Goal: Contribute content: Contribute content

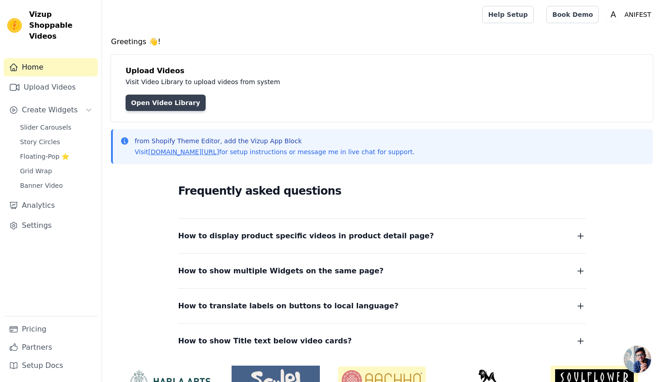
click at [150, 103] on link "Open Video Library" at bounding box center [166, 103] width 80 height 16
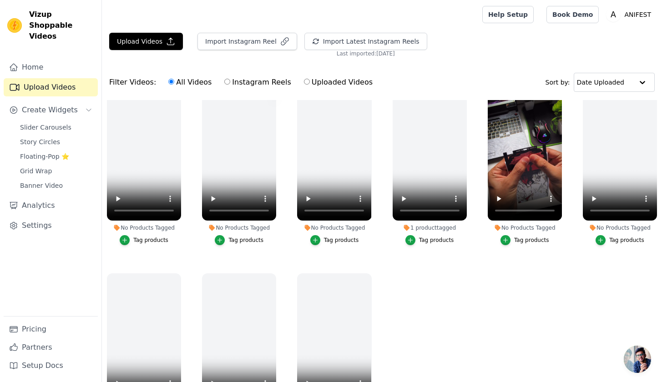
scroll to position [19, 0]
click at [158, 40] on button "Upload Videos" at bounding box center [146, 41] width 74 height 17
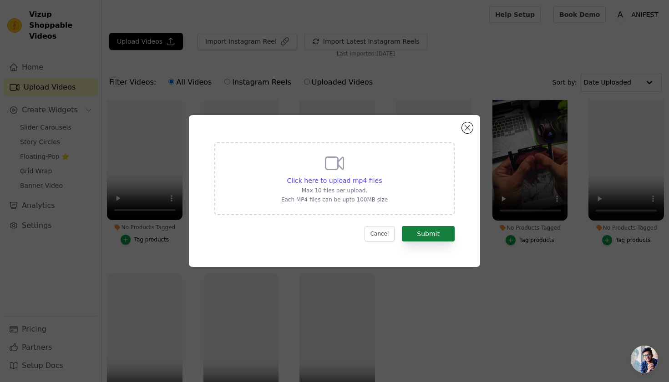
click at [422, 234] on button "Submit" at bounding box center [428, 233] width 53 height 15
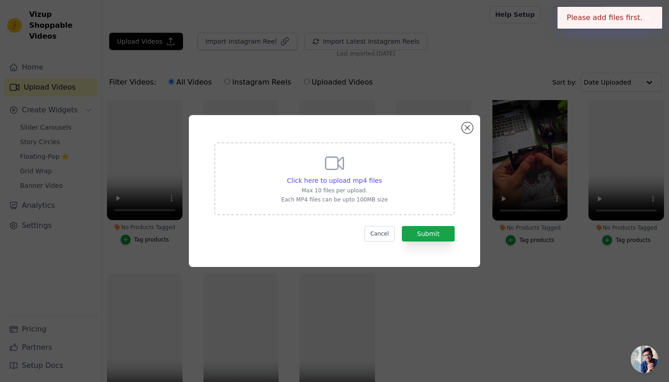
drag, startPoint x: 422, startPoint y: 234, endPoint x: 388, endPoint y: 201, distance: 47.6
click at [422, 234] on button "Submit" at bounding box center [428, 233] width 53 height 15
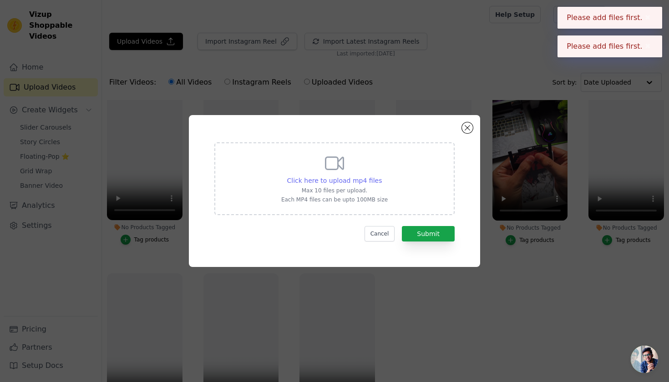
click at [375, 178] on span "Click here to upload mp4 files" at bounding box center [334, 180] width 95 height 7
click at [381, 176] on input "Click here to upload mp4 files Max 10 files per upload. Each MP4 files can be u…" at bounding box center [381, 176] width 0 height 0
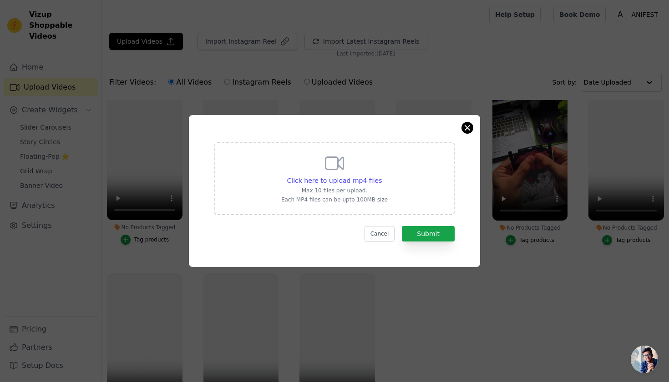
click at [470, 124] on button "Close modal" at bounding box center [467, 127] width 11 height 11
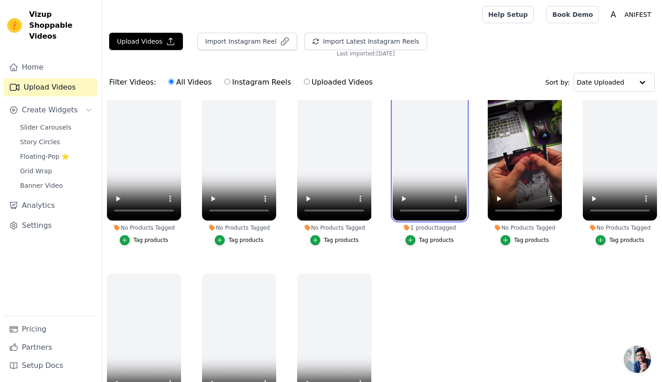
click at [430, 158] on video at bounding box center [430, 155] width 74 height 132
click at [429, 152] on video at bounding box center [430, 155] width 74 height 132
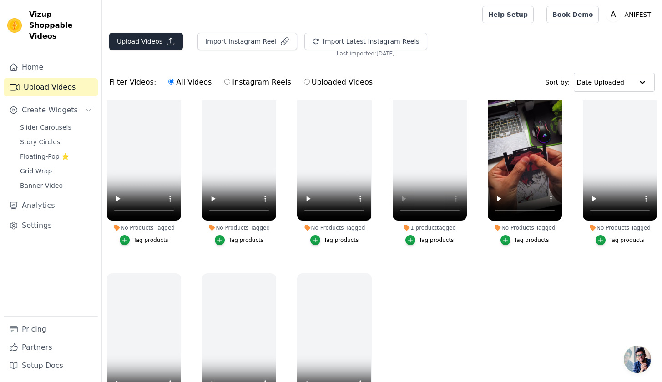
click at [151, 35] on button "Upload Videos" at bounding box center [146, 41] width 74 height 17
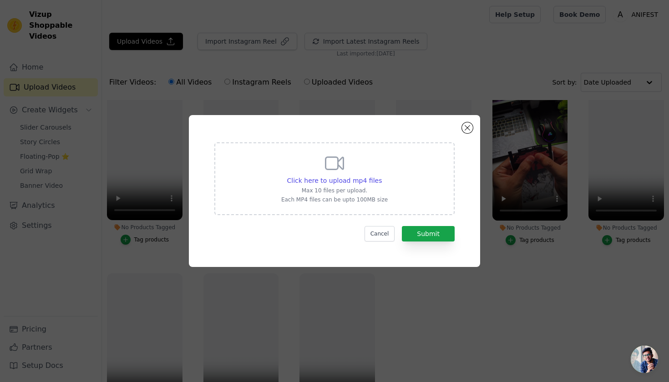
click at [324, 198] on p "Each MP4 files can be upto 100MB size" at bounding box center [334, 199] width 106 height 7
click at [381, 176] on input "Click here to upload mp4 files Max 10 files per upload. Each MP4 files can be u…" at bounding box center [381, 176] width 0 height 0
type input "C:\fakepath\2ea4a372726d4fada50b2b3bba1750f8_A44A376202E3388B8021A6FCC70BA184_v…"
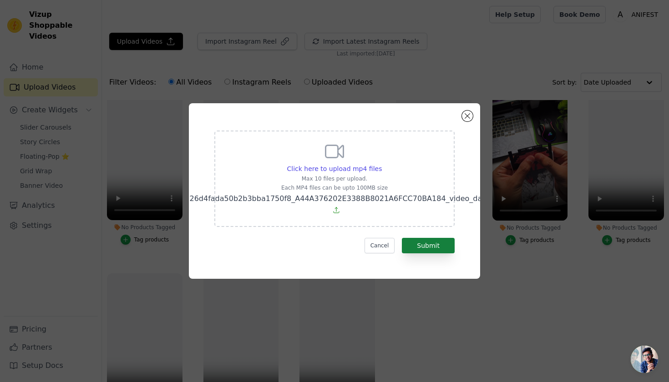
click at [440, 248] on button "Submit" at bounding box center [428, 245] width 53 height 15
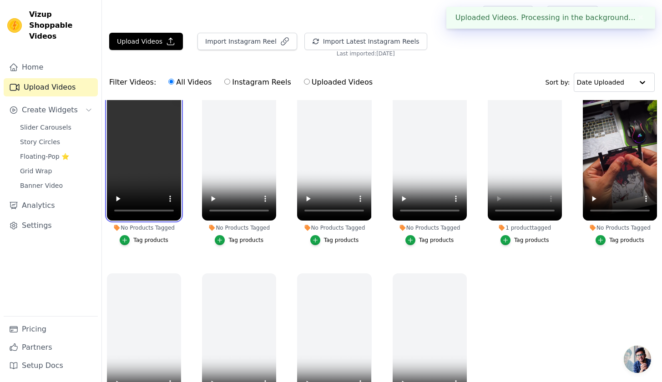
click at [148, 187] on video at bounding box center [144, 155] width 74 height 132
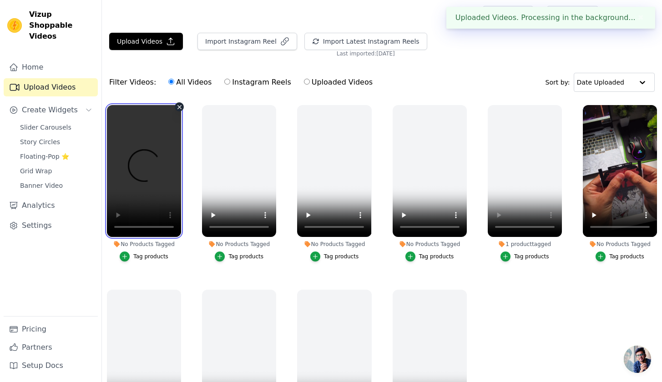
scroll to position [0, 0]
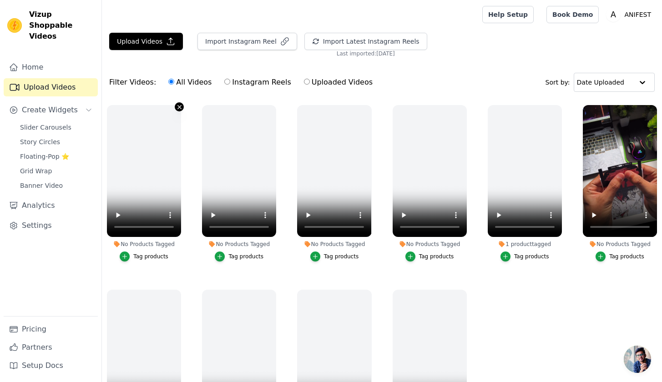
click at [179, 108] on icon "button" at bounding box center [179, 107] width 7 height 7
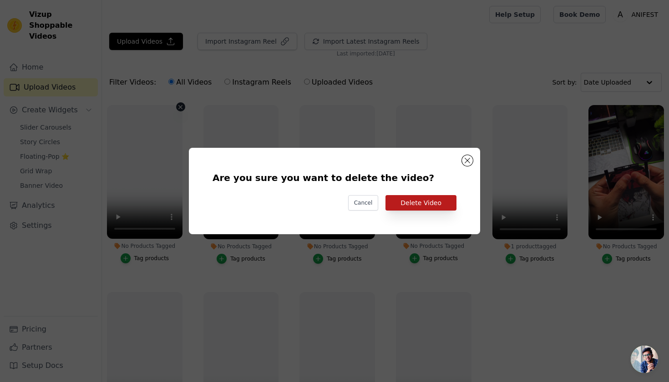
click at [421, 199] on button "Delete Video" at bounding box center [420, 202] width 71 height 15
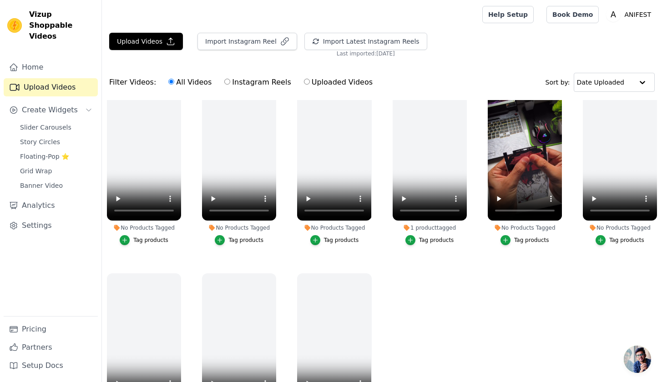
scroll to position [19, 0]
click at [174, 36] on button "Upload Videos" at bounding box center [146, 41] width 74 height 17
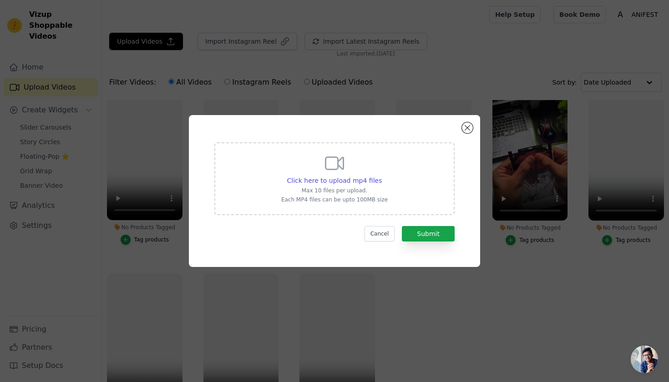
click at [332, 185] on div "Click here to upload mp4 files Max 10 files per upload. Each MP4 files can be u…" at bounding box center [334, 177] width 106 height 51
click at [381, 176] on input "Click here to upload mp4 files Max 10 files per upload. Each MP4 files can be u…" at bounding box center [381, 176] width 0 height 0
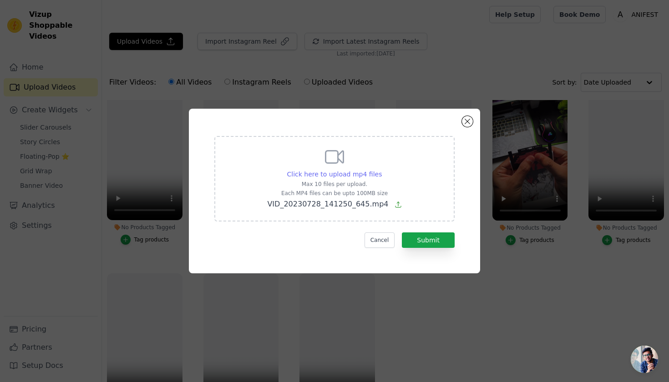
click at [360, 176] on span "Click here to upload mp4 files" at bounding box center [334, 174] width 95 height 7
click at [381, 170] on input "Click here to upload mp4 files Max 10 files per upload. Each MP4 files can be u…" at bounding box center [381, 169] width 0 height 0
type input "C:\fakepath\AQM2bYm5X_fwP6C2dwEVOJHum6aTYmYX5e3UVgLzhDtf_nz_l1w85BM6DJ1xwI9.mp4"
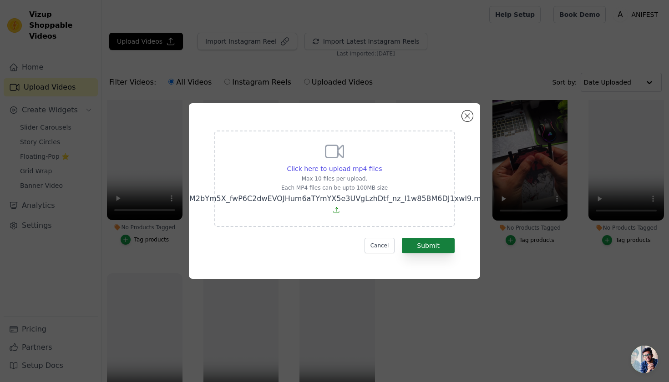
click at [433, 246] on button "Submit" at bounding box center [428, 245] width 53 height 15
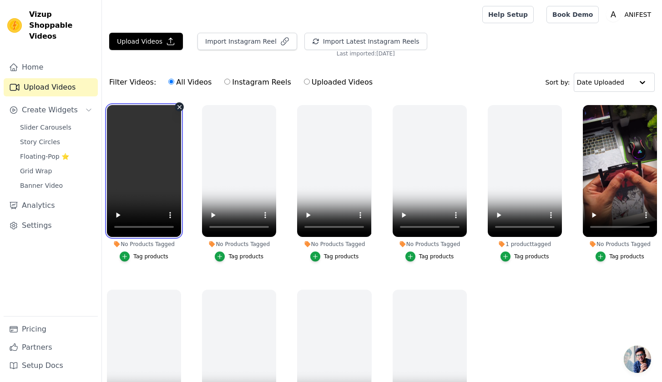
click at [149, 174] on video at bounding box center [144, 171] width 74 height 132
click at [176, 105] on icon "button" at bounding box center [179, 107] width 7 height 7
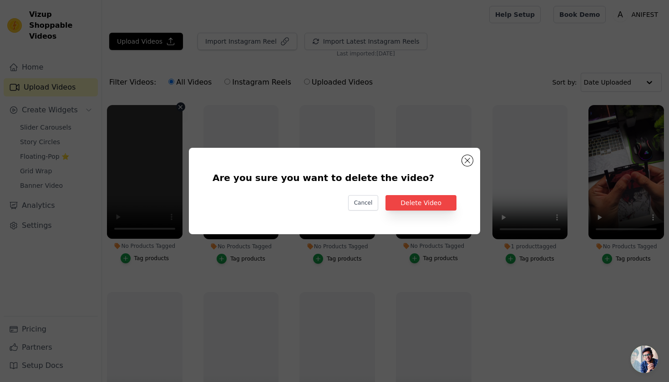
click at [415, 213] on div "Are you sure you want to delete the video? Cancel Delete Video" at bounding box center [334, 190] width 262 height 57
click at [420, 202] on button "Delete Video" at bounding box center [420, 202] width 71 height 15
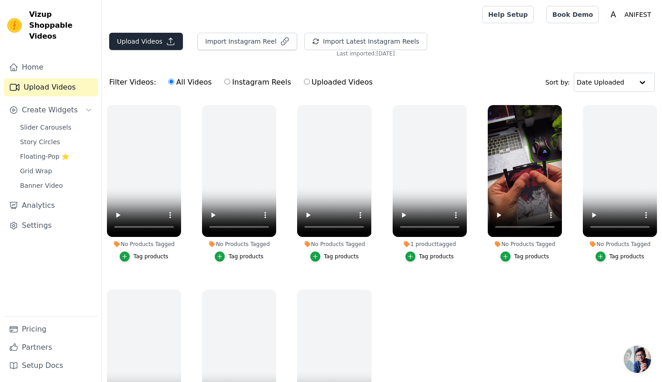
click at [173, 50] on button "Upload Videos" at bounding box center [146, 41] width 74 height 17
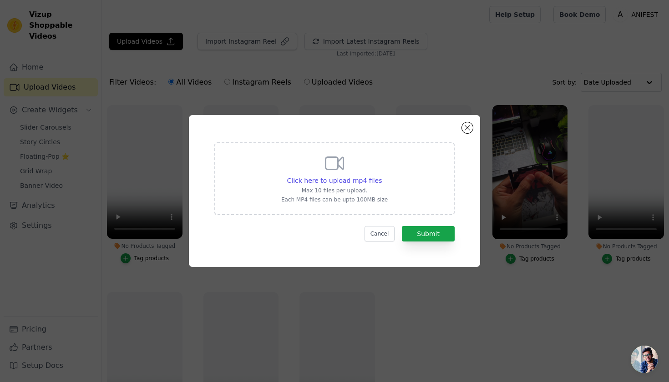
click at [372, 187] on p "Max 10 files per upload." at bounding box center [334, 190] width 106 height 7
click at [381, 176] on input "Click here to upload mp4 files Max 10 files per upload. Each MP4 files can be u…" at bounding box center [381, 176] width 0 height 0
type input "C:\fakepath\VID-20230706-WA0008.mp4"
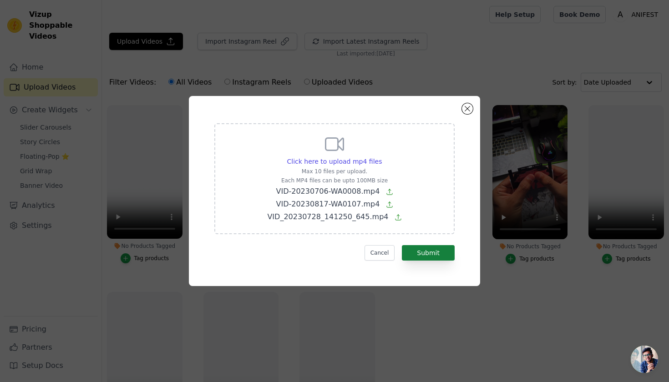
click at [435, 252] on button "Submit" at bounding box center [428, 252] width 53 height 15
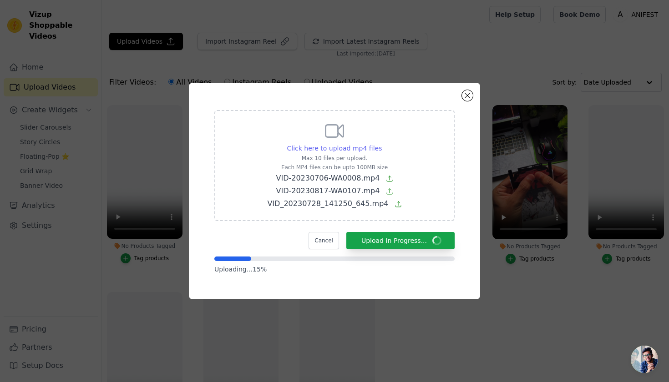
click at [346, 148] on span "Click here to upload mp4 files" at bounding box center [334, 148] width 95 height 7
click at [381, 144] on input "Click here to upload mp4 files Max 10 files per upload. Each MP4 files can be u…" at bounding box center [381, 143] width 0 height 0
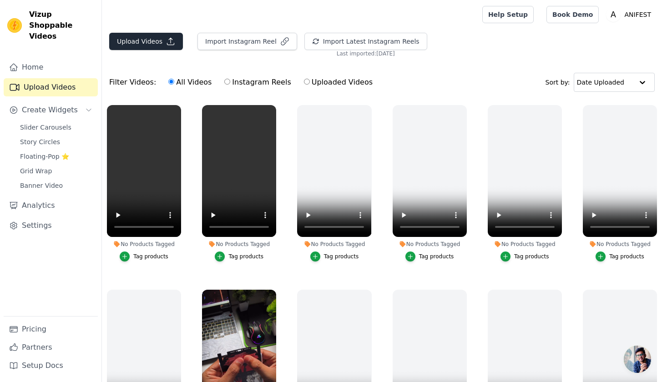
click at [161, 45] on button "Upload Videos" at bounding box center [146, 41] width 74 height 17
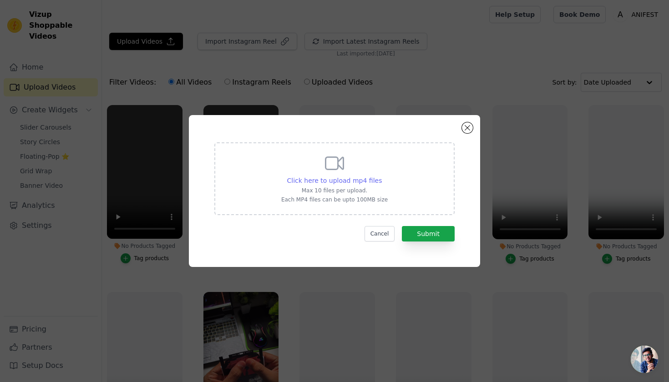
click at [335, 184] on span "Click here to upload mp4 files" at bounding box center [334, 180] width 95 height 7
click at [381, 176] on input "Click here to upload mp4 files Max 10 files per upload. Each MP4 files can be u…" at bounding box center [381, 176] width 0 height 0
click at [385, 236] on button "Cancel" at bounding box center [379, 233] width 30 height 15
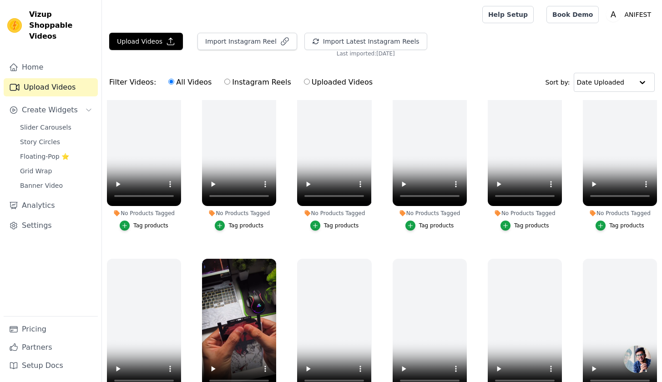
scroll to position [33, 0]
